Goal: Transaction & Acquisition: Book appointment/travel/reservation

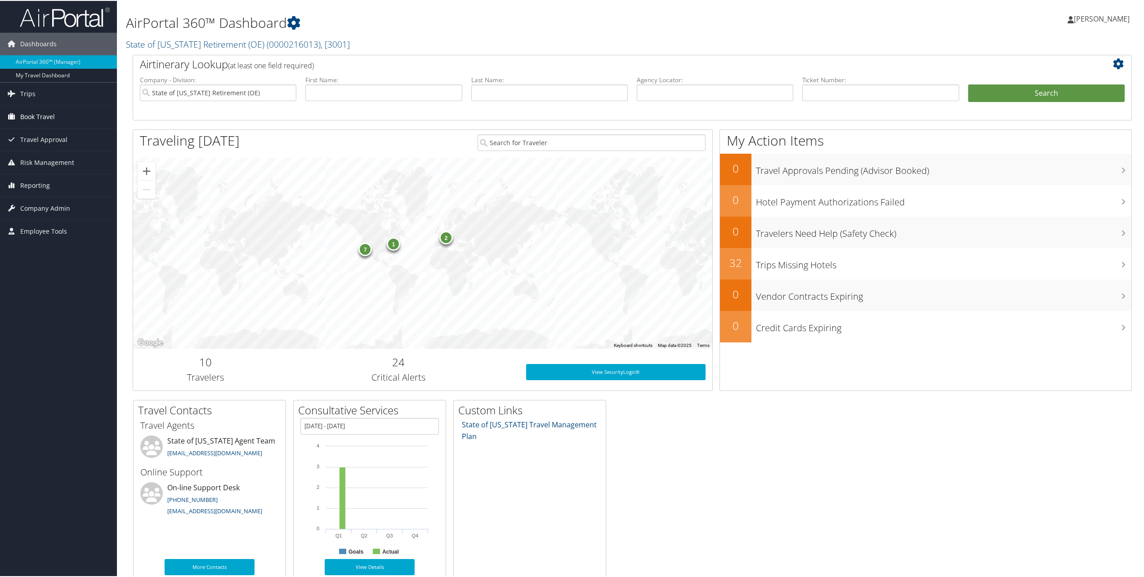
click at [37, 115] on span "Book Travel" at bounding box center [37, 116] width 35 height 22
click at [58, 133] on link "Approval Request (Beta)" at bounding box center [58, 133] width 117 height 13
click at [53, 147] on link "Book/Manage Online Trips" at bounding box center [58, 147] width 117 height 13
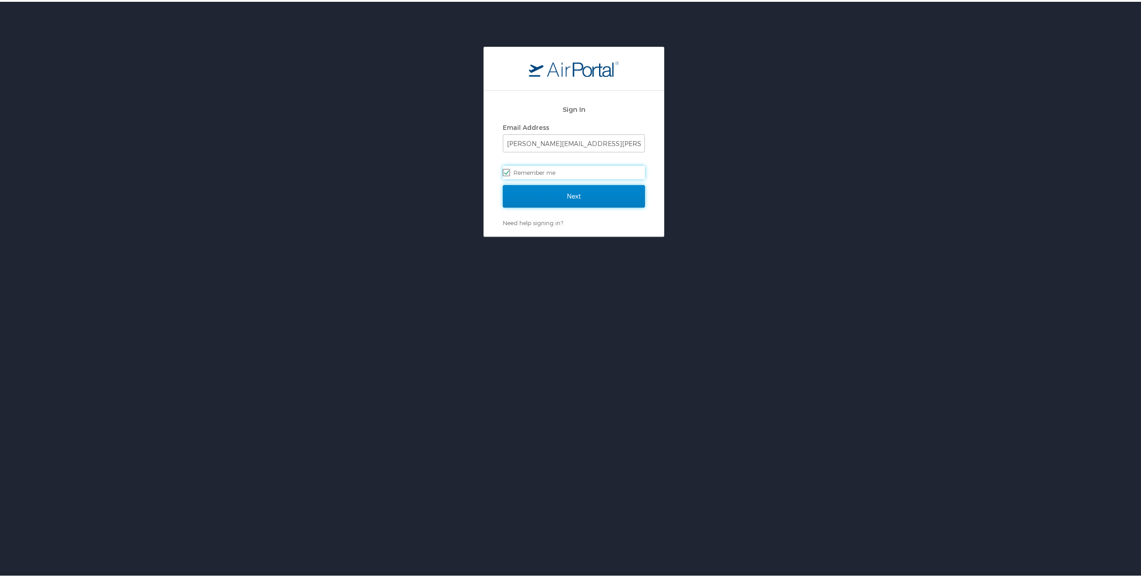
click at [566, 195] on input "Next" at bounding box center [574, 194] width 142 height 22
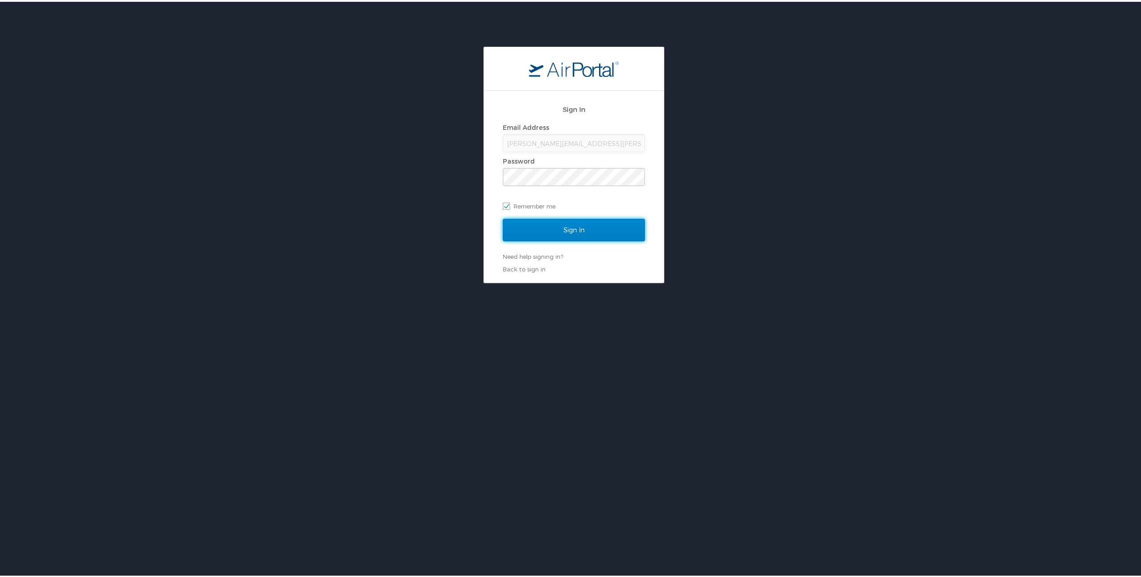
click at [565, 225] on input "Sign In" at bounding box center [574, 228] width 142 height 22
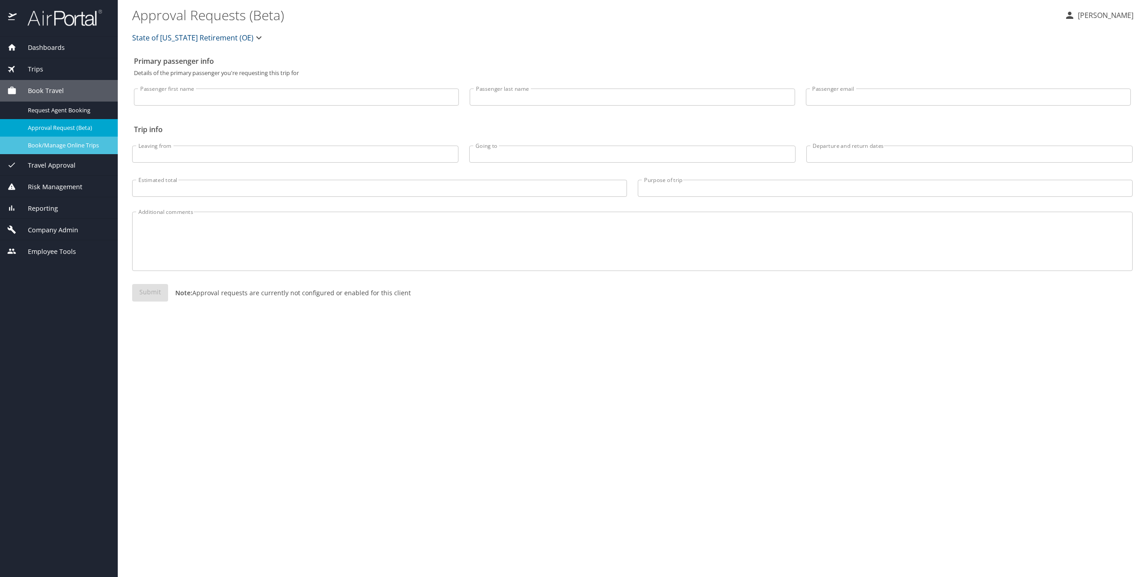
click at [76, 143] on span "Book/Manage Online Trips" at bounding box center [67, 145] width 79 height 9
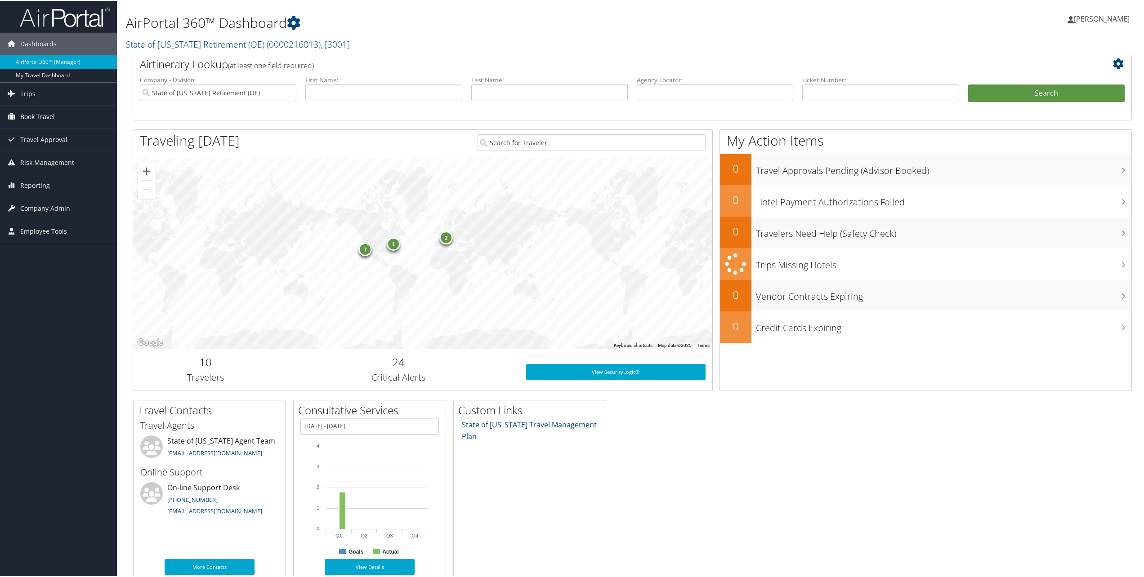
click at [37, 112] on span "Book Travel" at bounding box center [37, 116] width 35 height 22
click at [66, 152] on link "Book/Manage Online Trips" at bounding box center [58, 147] width 117 height 13
